Goal: Information Seeking & Learning: Learn about a topic

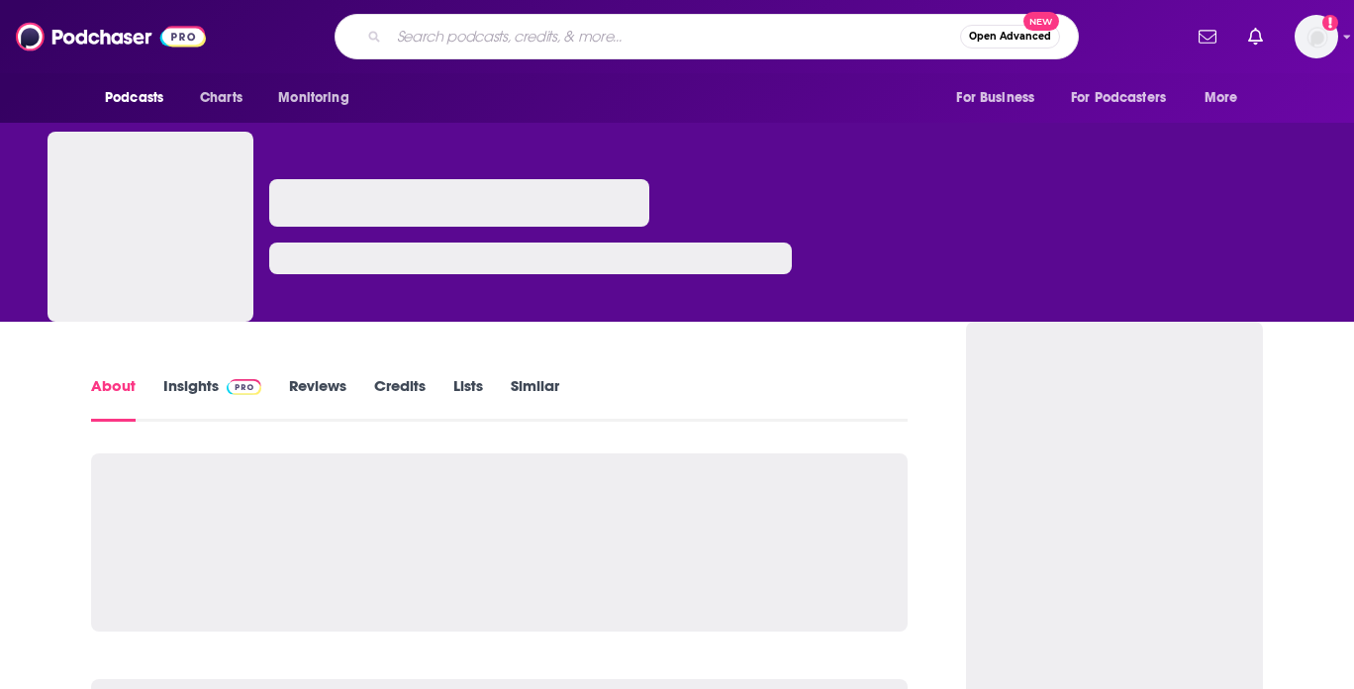
click at [558, 47] on input "Search podcasts, credits, & more..." at bounding box center [674, 37] width 571 height 32
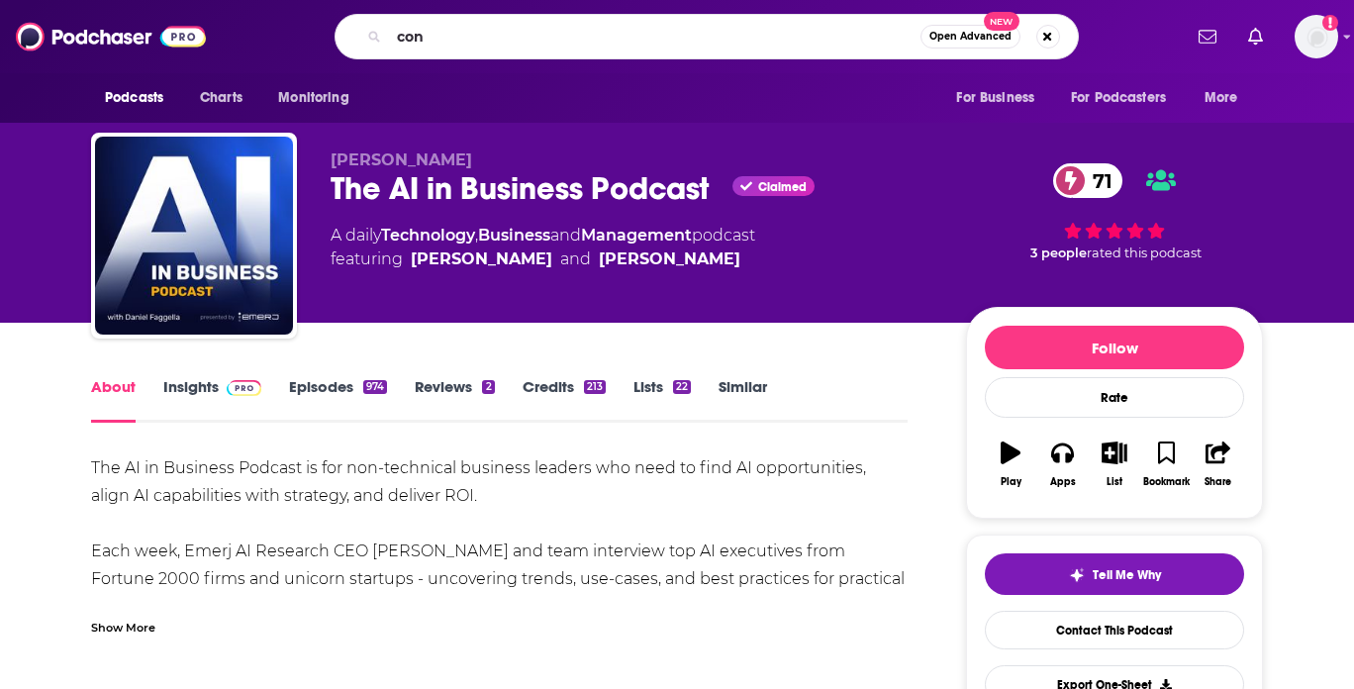
click at [544, 66] on div "Podcasts Charts Monitoring con Open Advanced New For Business For Podcasters Mo…" at bounding box center [677, 36] width 1354 height 73
click at [545, 42] on input "con" at bounding box center [655, 37] width 532 height 32
type input "safety"
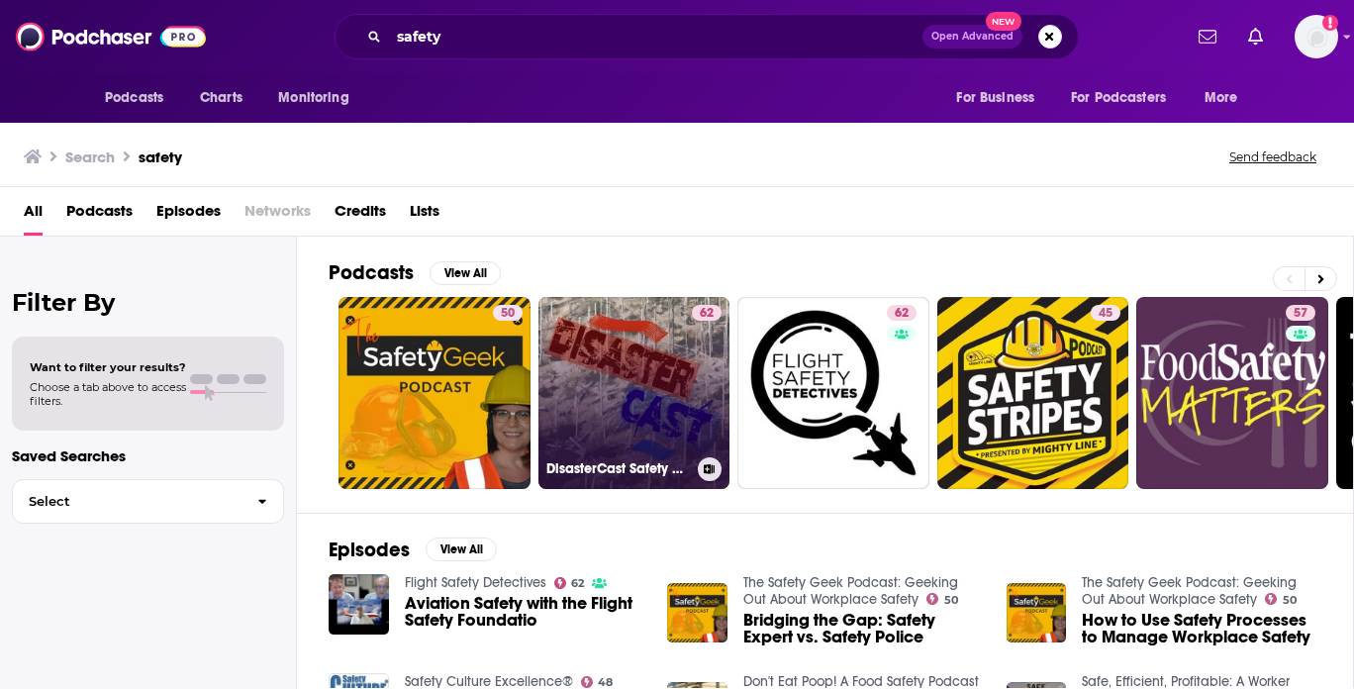
scroll to position [79, 0]
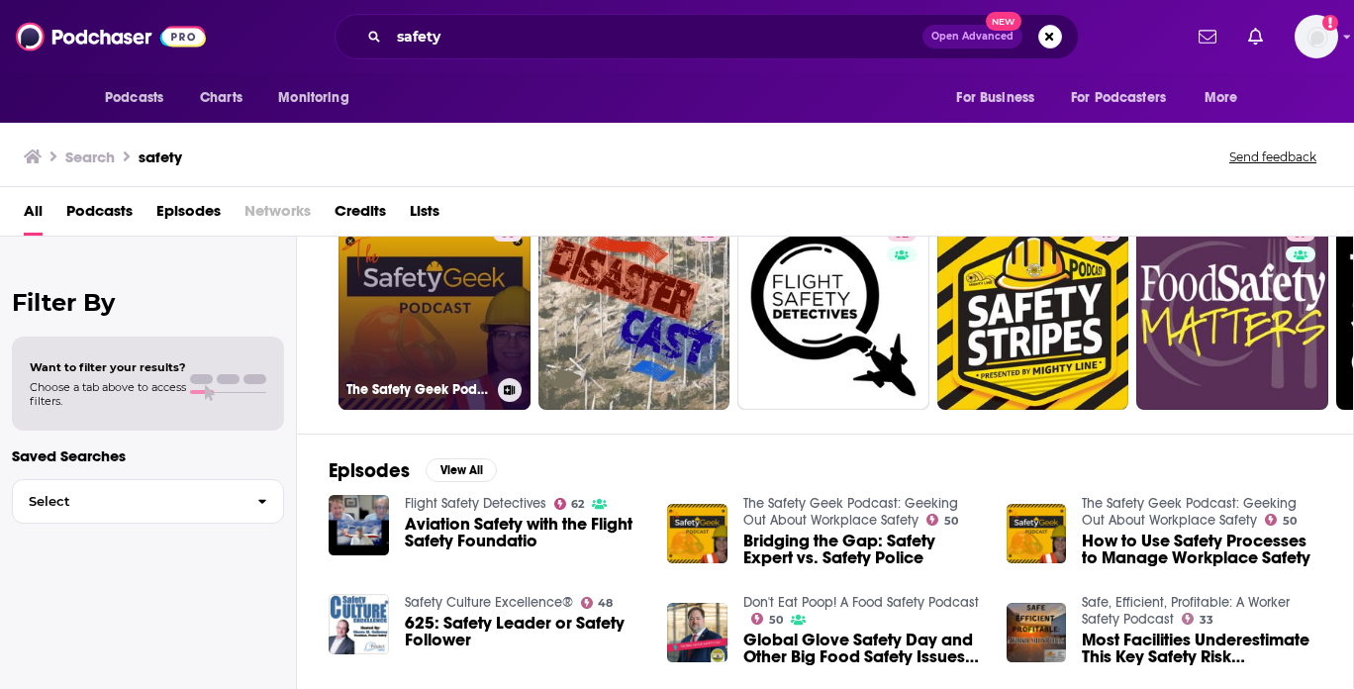
click at [437, 304] on link "50 The Safety Geek Podcast: Geeking Out About Workplace Safety" at bounding box center [435, 314] width 192 height 192
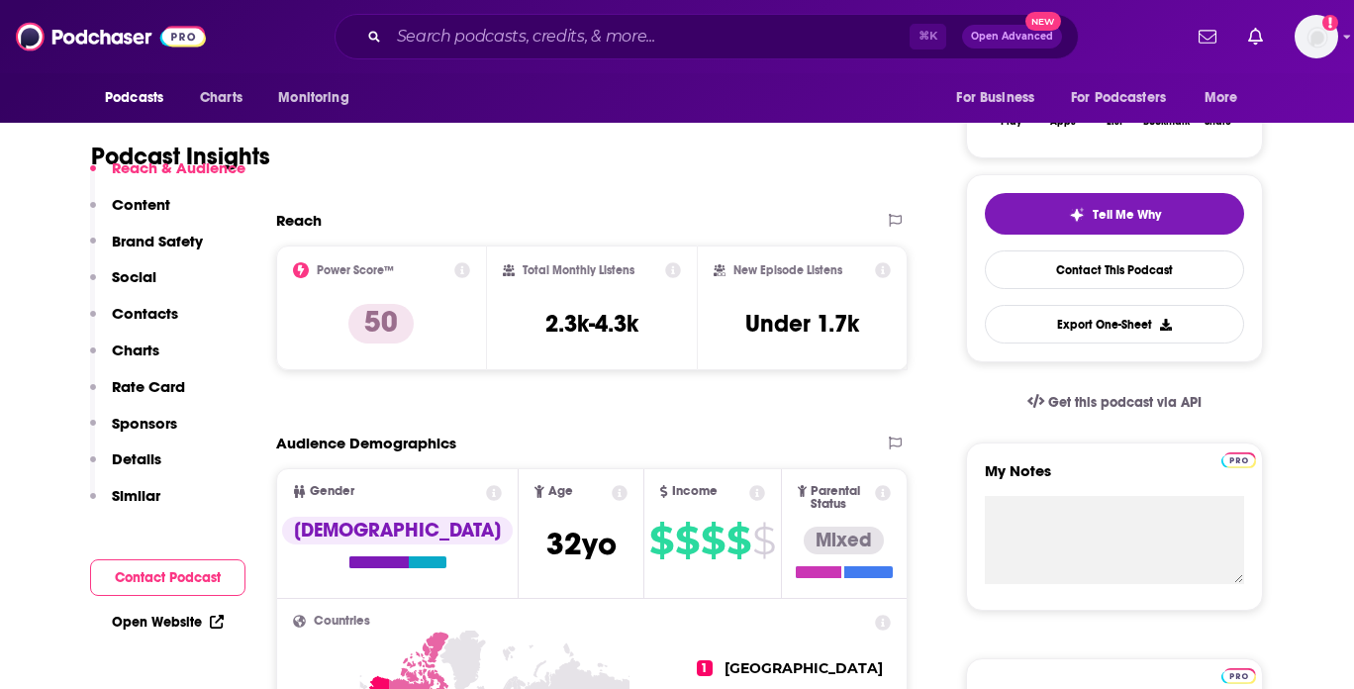
scroll to position [362, 0]
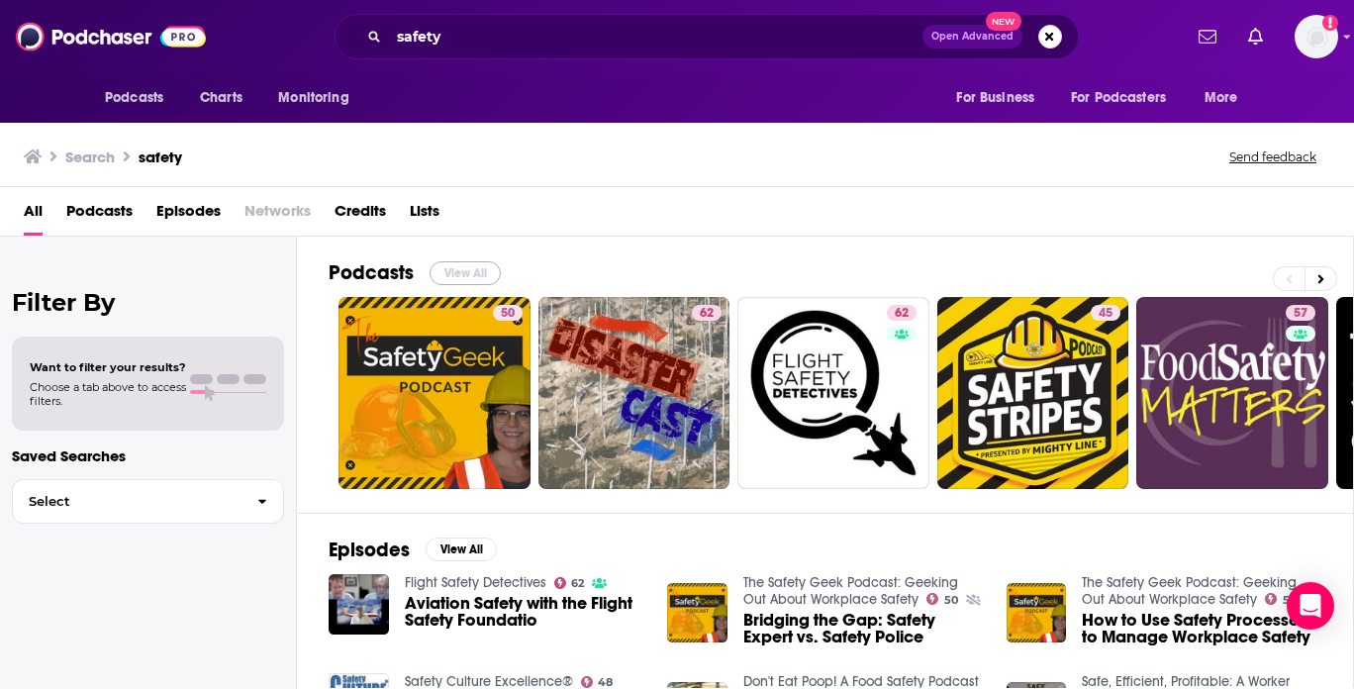
click at [476, 271] on button "View All" at bounding box center [465, 273] width 71 height 24
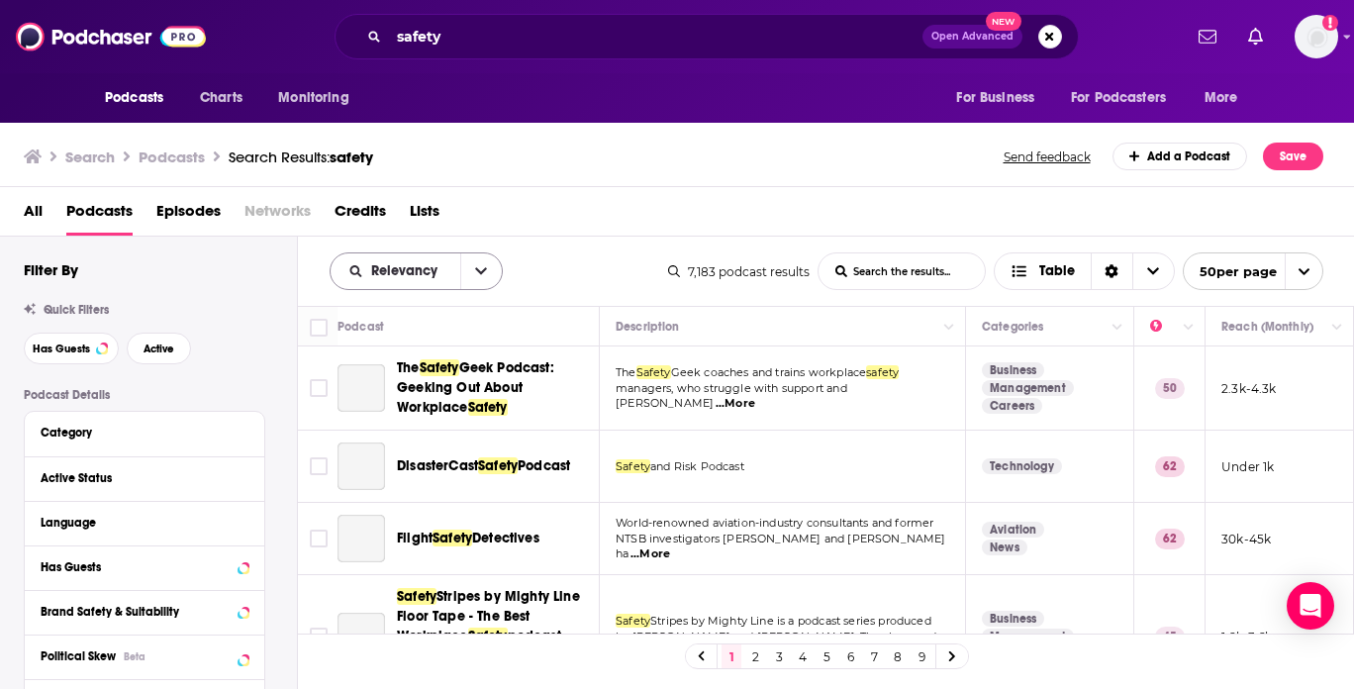
click at [409, 266] on span "Relevancy" at bounding box center [407, 271] width 73 height 14
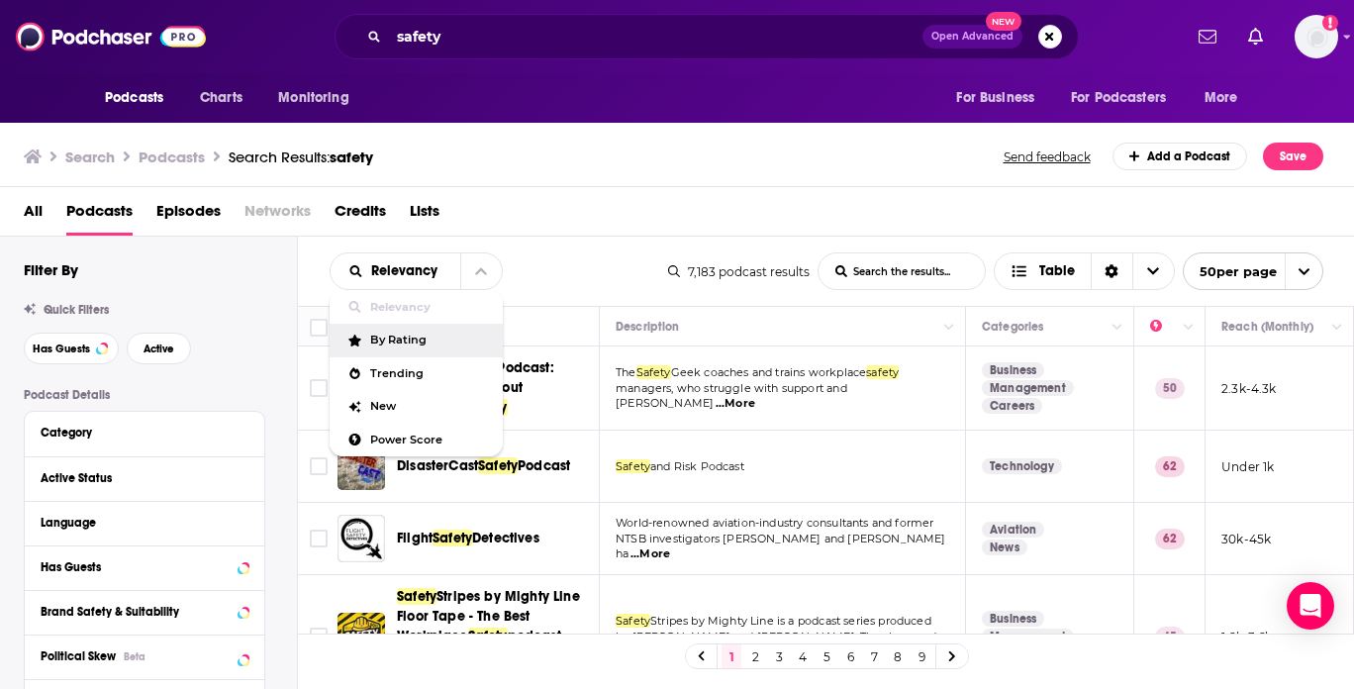
click at [440, 346] on div "By Rating" at bounding box center [416, 341] width 173 height 34
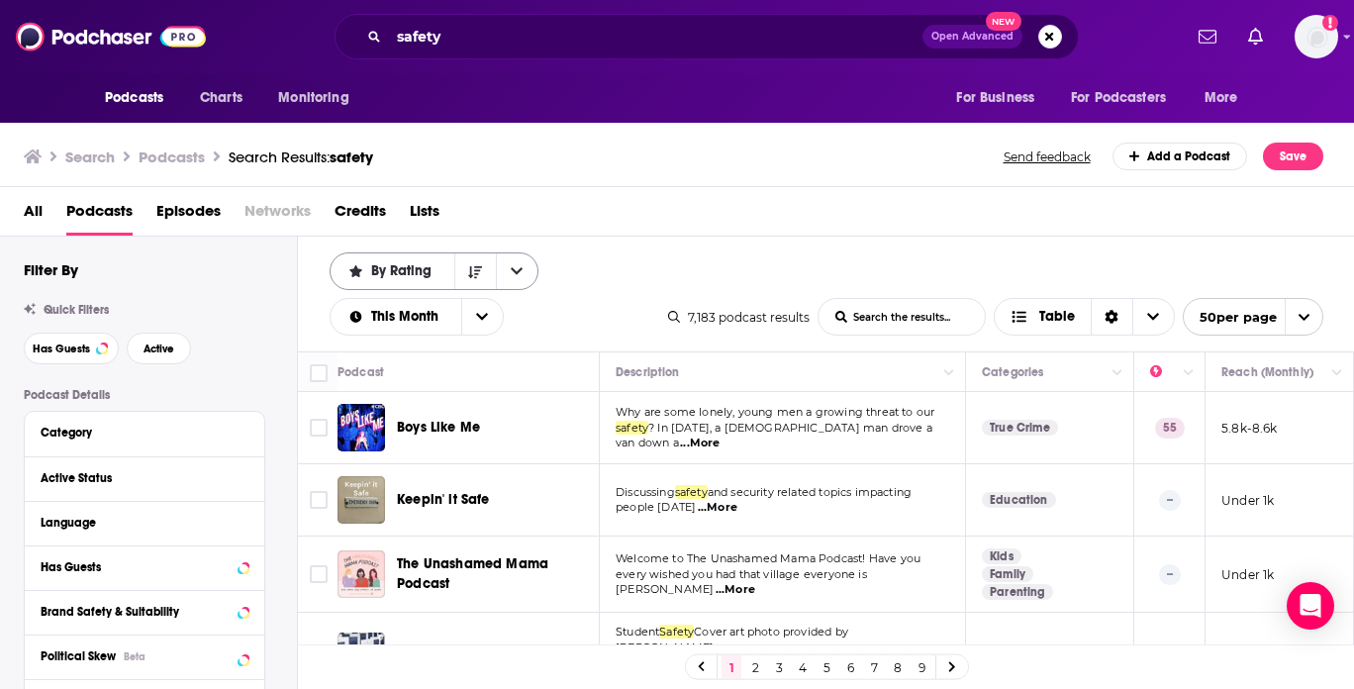
click at [423, 269] on span "By Rating" at bounding box center [404, 271] width 67 height 14
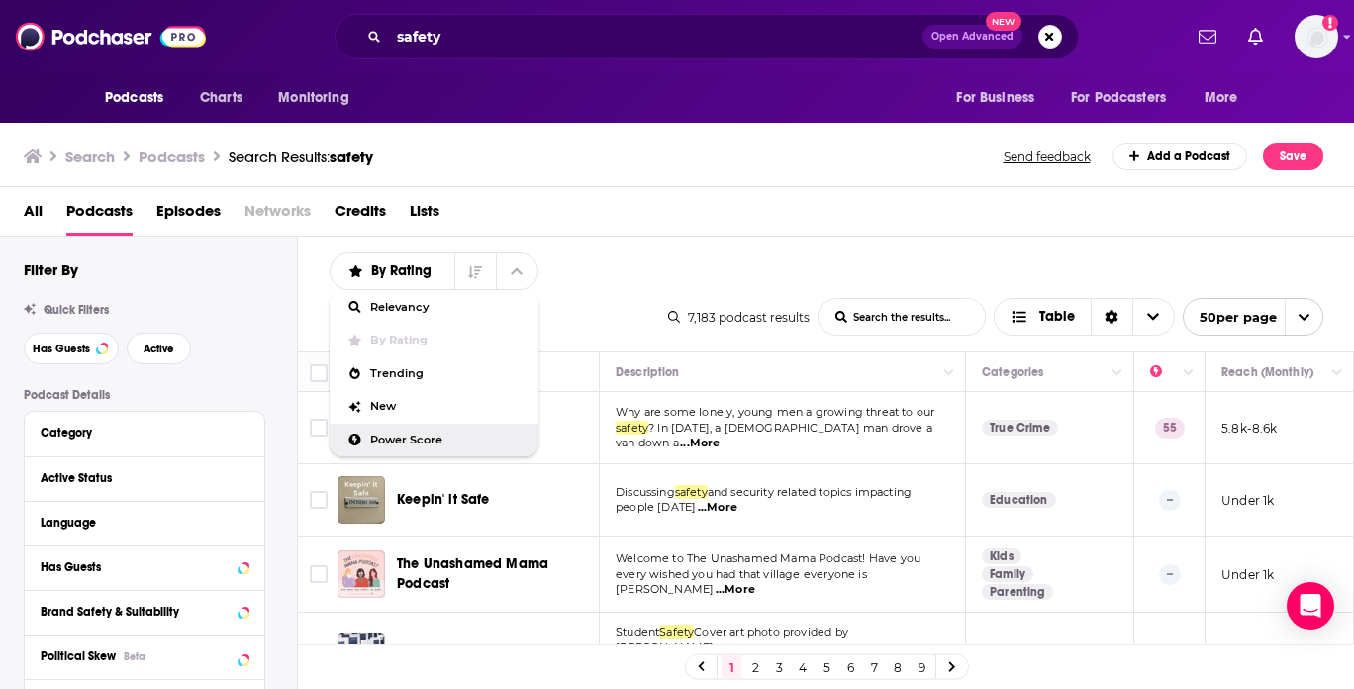
click at [406, 437] on span "Power Score" at bounding box center [446, 440] width 152 height 11
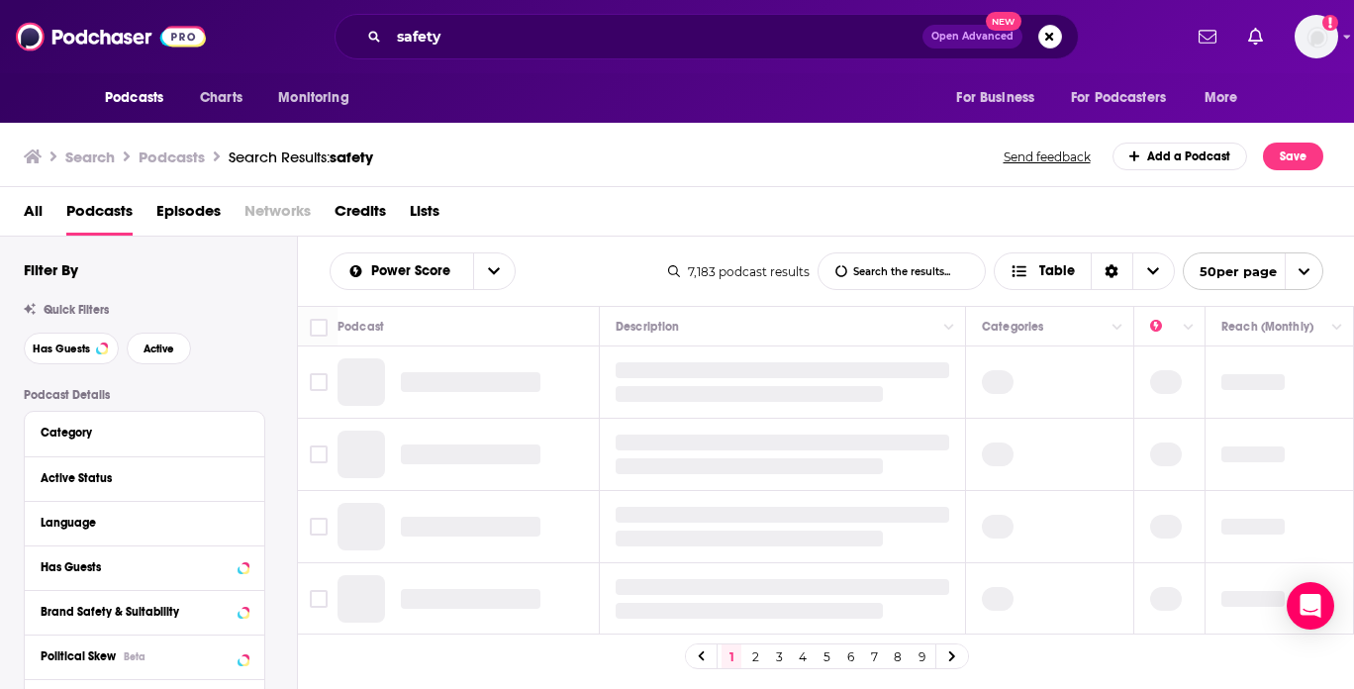
click at [603, 288] on div "Power Score List Search Input Search the results... Table" at bounding box center [499, 271] width 339 height 38
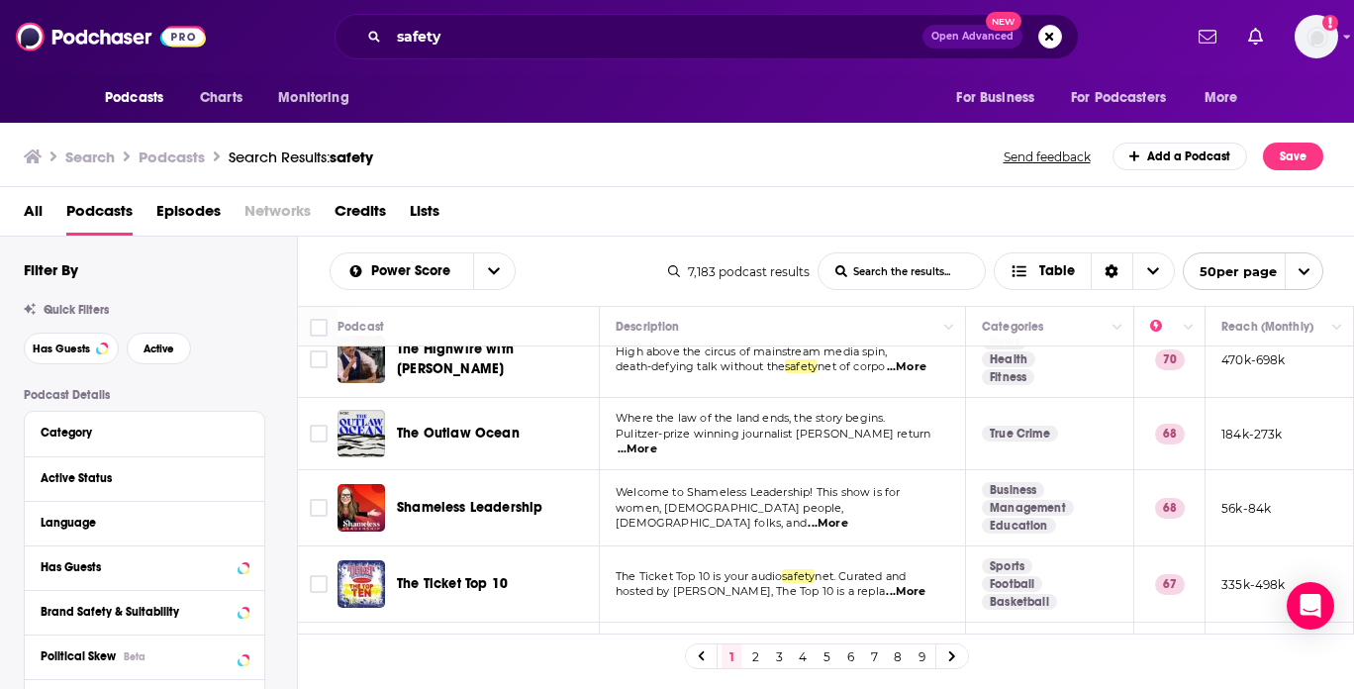
scroll to position [182, 0]
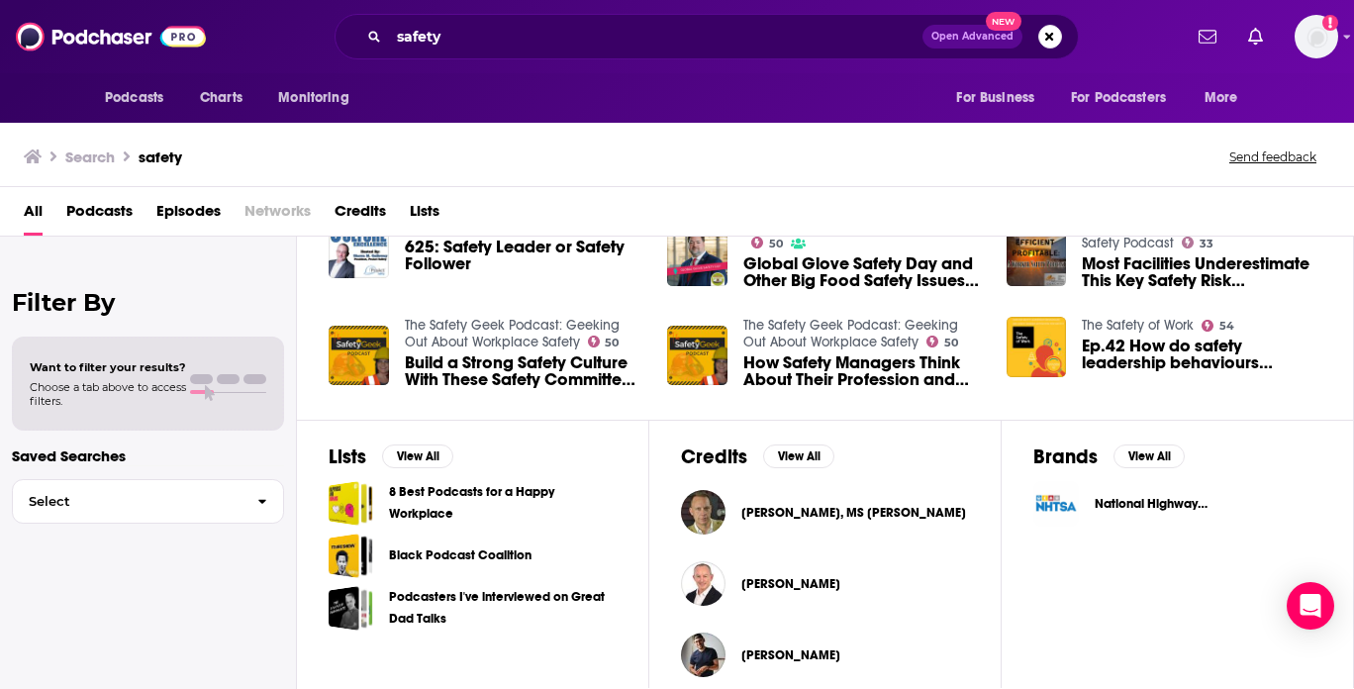
scroll to position [478, 0]
